Goal: Find specific page/section: Find specific page/section

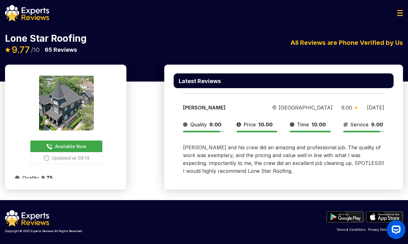
click at [398, 24] on div "Lone Star Roofing Available Now Updated at 09:14 9.77 /10 65 Reviews Lone Star …" at bounding box center [204, 43] width 408 height 41
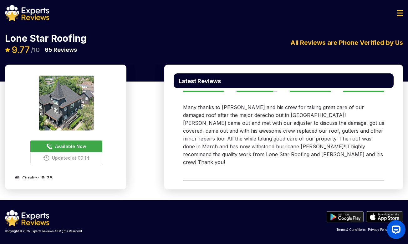
click at [31, 19] on img at bounding box center [27, 13] width 44 height 16
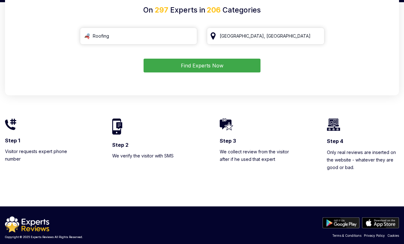
scroll to position [82, 0]
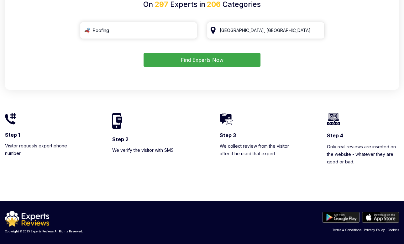
drag, startPoint x: 203, startPoint y: 205, endPoint x: 204, endPoint y: 196, distance: 9.2
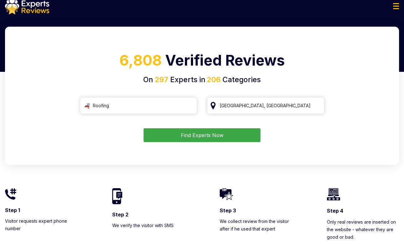
scroll to position [0, 0]
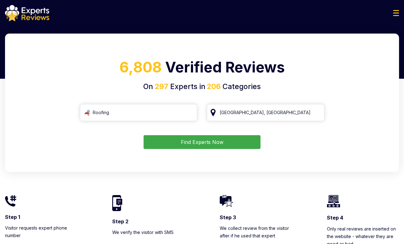
click at [217, 147] on button "Find Experts Now" at bounding box center [201, 142] width 117 height 14
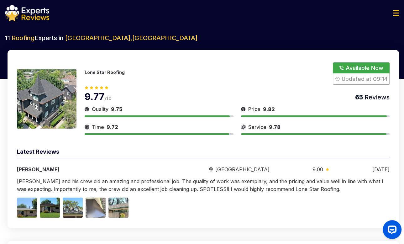
click at [102, 72] on p "Lone Star Roofing" at bounding box center [105, 71] width 40 height 5
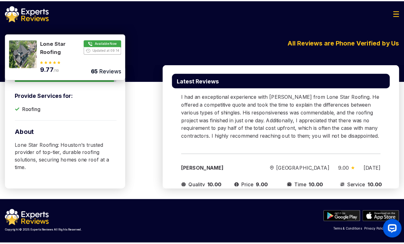
scroll to position [470, 0]
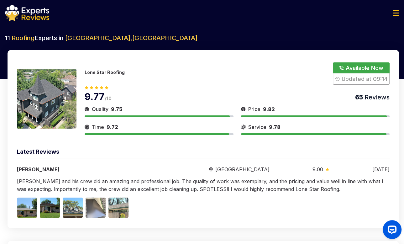
click at [101, 71] on p "Lone Star Roofing" at bounding box center [105, 71] width 40 height 5
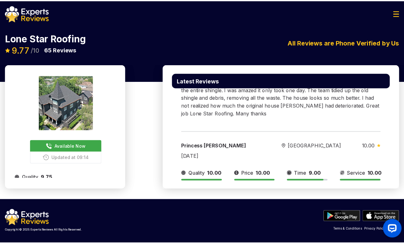
scroll to position [1893, 0]
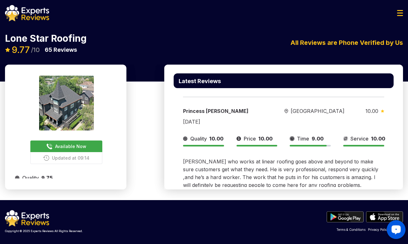
drag, startPoint x: 404, startPoint y: 220, endPoint x: 396, endPoint y: 226, distance: 10.3
click at [396, 226] on div "Launch OpenWidget widget" at bounding box center [396, 229] width 11 height 11
click at [106, 28] on div "Lone Star Roofing Available Now Updated at 09:14 9.77 /10 65 Reviews Lone Star …" at bounding box center [204, 43] width 408 height 41
drag, startPoint x: 38, startPoint y: 23, endPoint x: 28, endPoint y: 19, distance: 10.7
drag, startPoint x: 28, startPoint y: 19, endPoint x: 31, endPoint y: 16, distance: 4.9
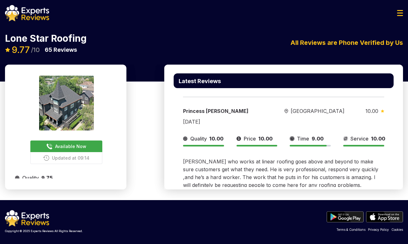
click at [31, 16] on img at bounding box center [27, 13] width 44 height 16
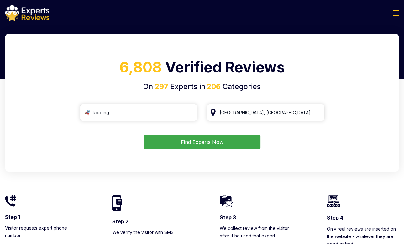
click at [228, 137] on button "Find Experts Now" at bounding box center [201, 142] width 117 height 14
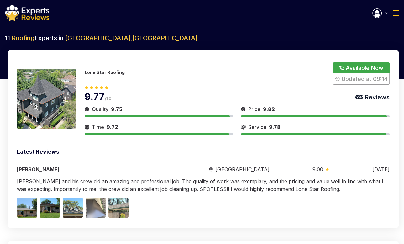
click at [376, 17] on img "button" at bounding box center [376, 12] width 9 height 9
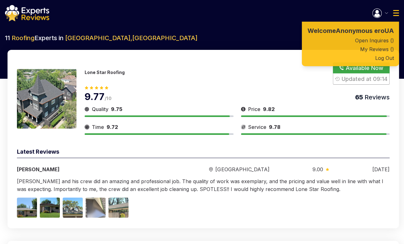
drag, startPoint x: 249, startPoint y: 78, endPoint x: 268, endPoint y: 78, distance: 19.7
click at [249, 78] on div "Lone Star Roofing Available Now Updated at 09:14" at bounding box center [237, 73] width 305 height 22
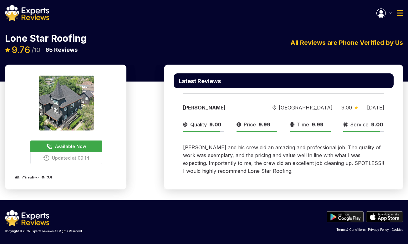
click at [67, 146] on span "Available Now" at bounding box center [70, 146] width 31 height 7
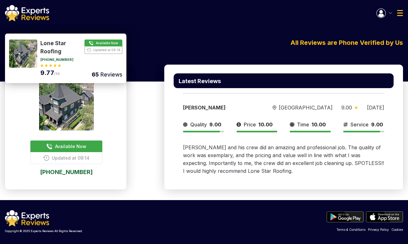
click at [403, 39] on p "All Reviews are Phone Verified by Us" at bounding box center [347, 42] width 113 height 9
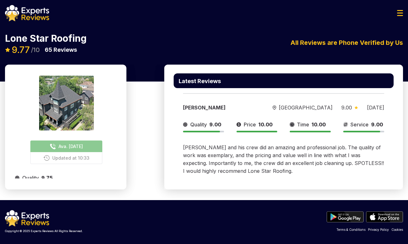
scroll to position [540, 0]
